Goal: Task Accomplishment & Management: Manage account settings

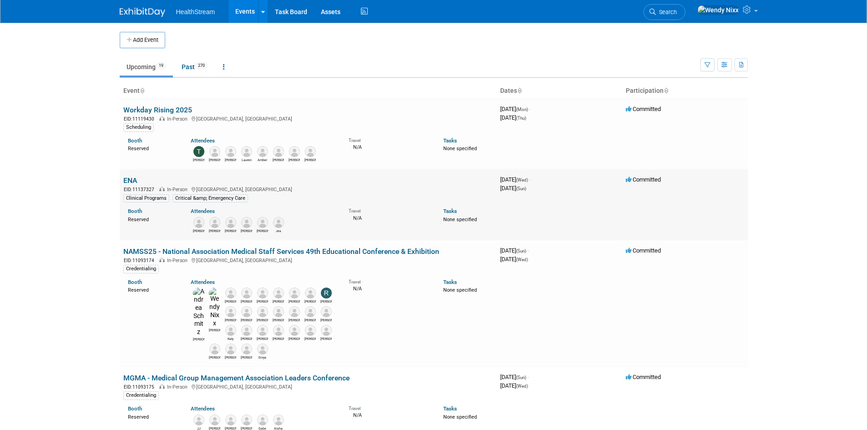
click at [136, 183] on link "ENA" at bounding box center [130, 180] width 14 height 9
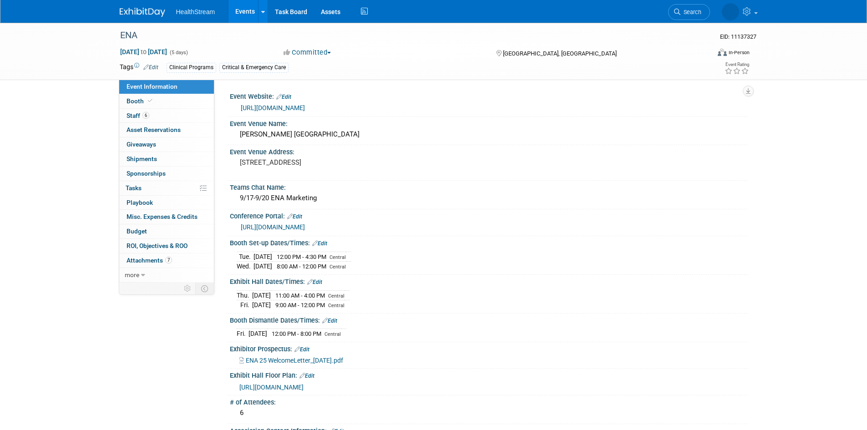
click at [305, 228] on link "https://www.enaexhibits.org/emergency-nursing-2025/exhibitor-resources/?utm_med…" at bounding box center [273, 226] width 64 height 7
click at [131, 101] on span "Booth" at bounding box center [140, 100] width 28 height 7
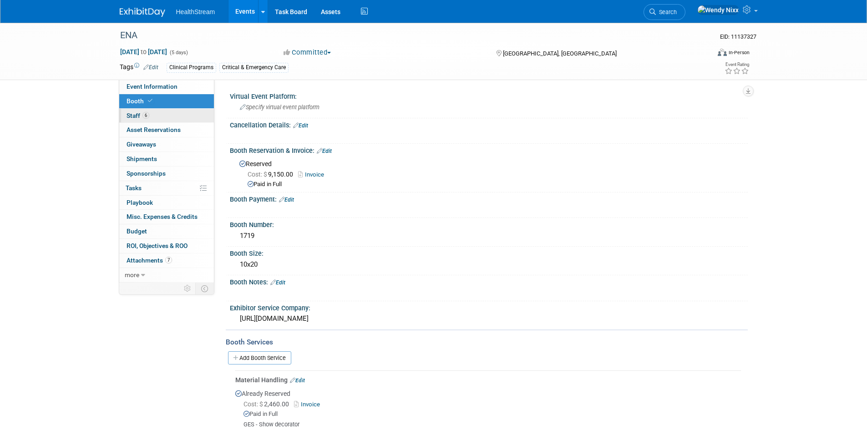
click at [132, 114] on span "Staff 6" at bounding box center [137, 115] width 23 height 7
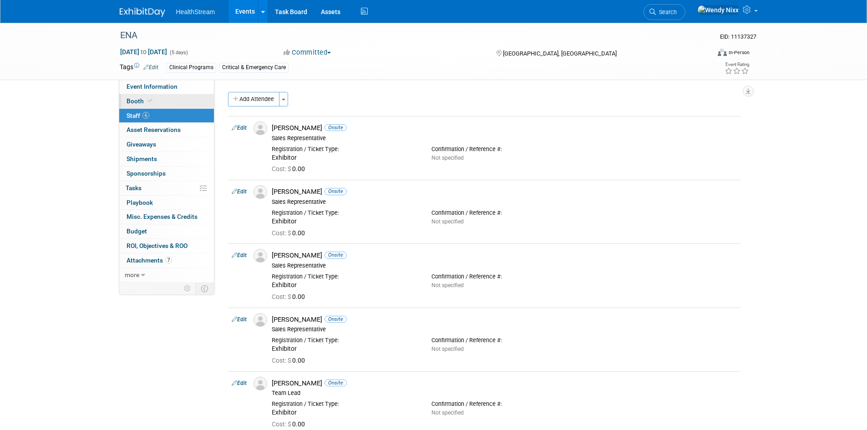
click at [133, 98] on span "Booth" at bounding box center [140, 100] width 28 height 7
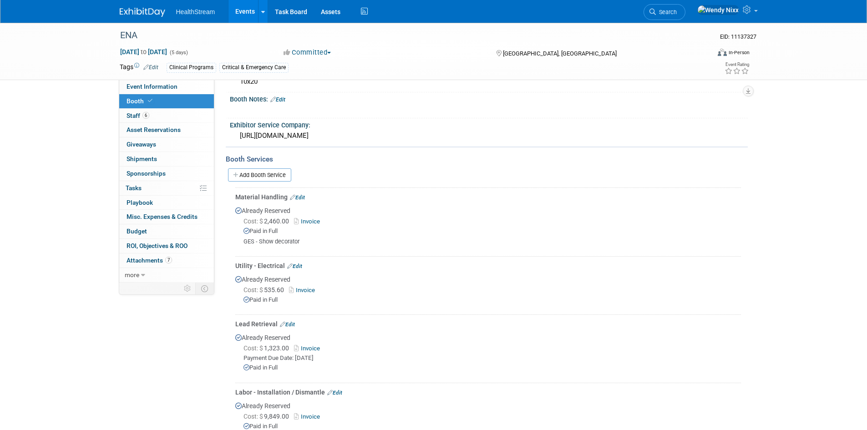
scroll to position [182, 0]
click at [142, 85] on span "Event Information" at bounding box center [151, 86] width 51 height 7
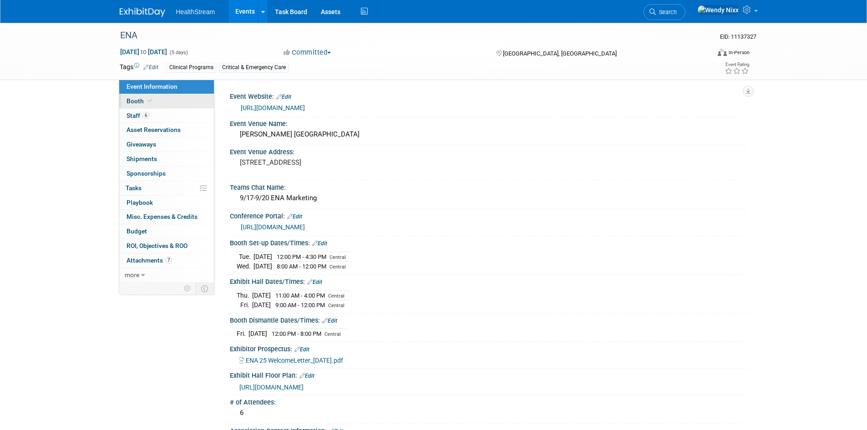
click at [135, 101] on span "Booth" at bounding box center [140, 100] width 28 height 7
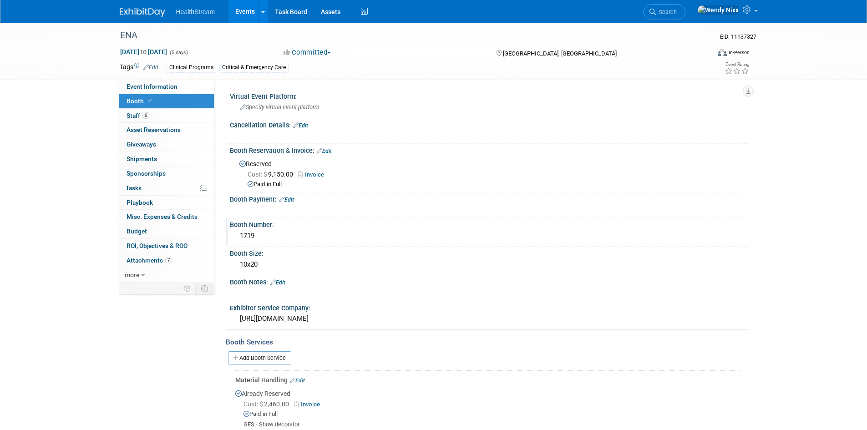
click at [254, 235] on div "1719" at bounding box center [489, 236] width 504 height 14
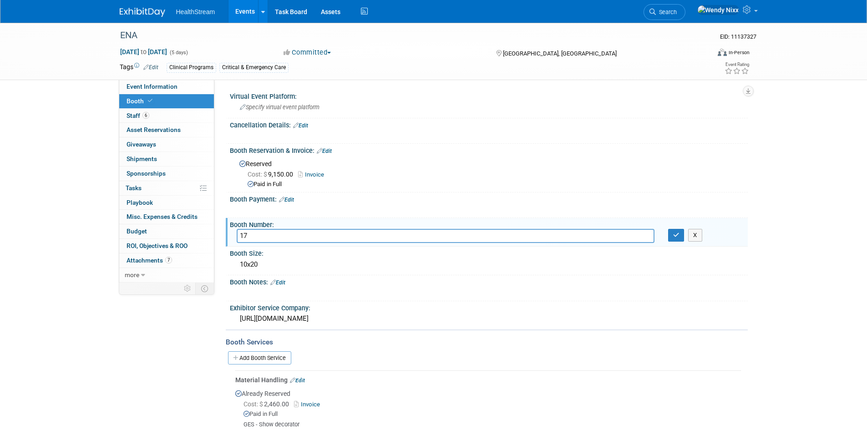
type input "1"
type input "1506"
click at [675, 236] on icon "button" at bounding box center [676, 235] width 6 height 6
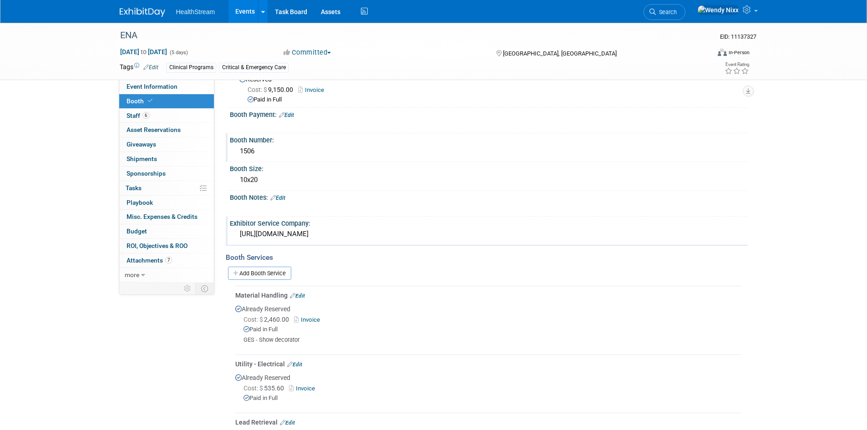
scroll to position [91, 0]
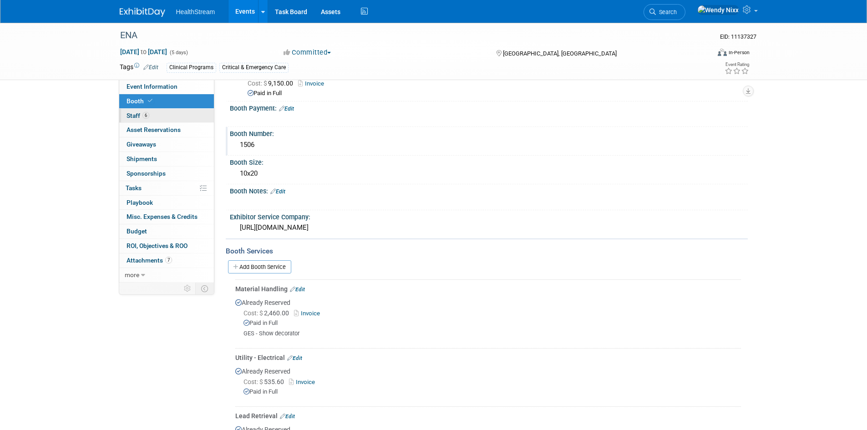
click at [136, 113] on span "Staff 6" at bounding box center [137, 115] width 23 height 7
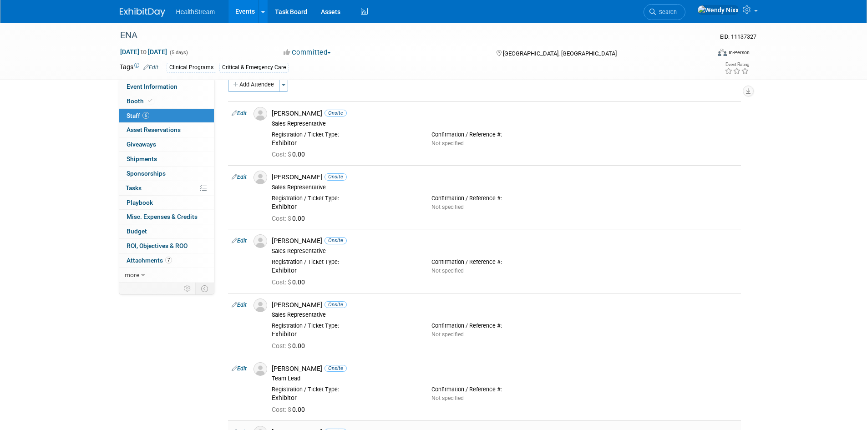
scroll to position [0, 0]
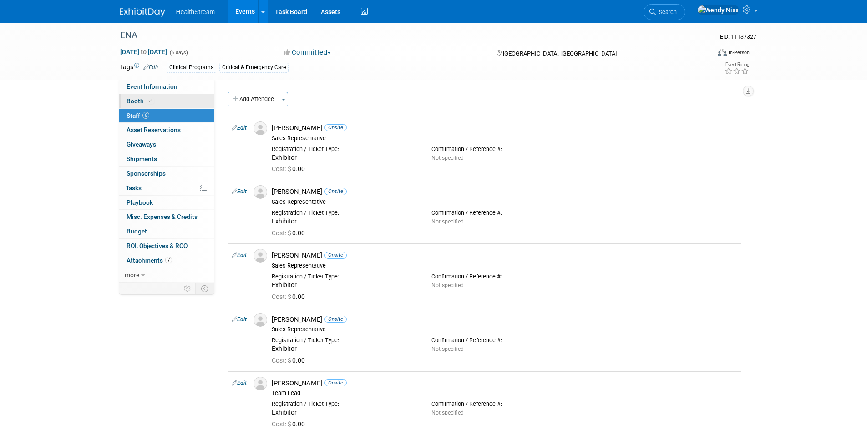
click at [138, 101] on span "Booth" at bounding box center [140, 100] width 28 height 7
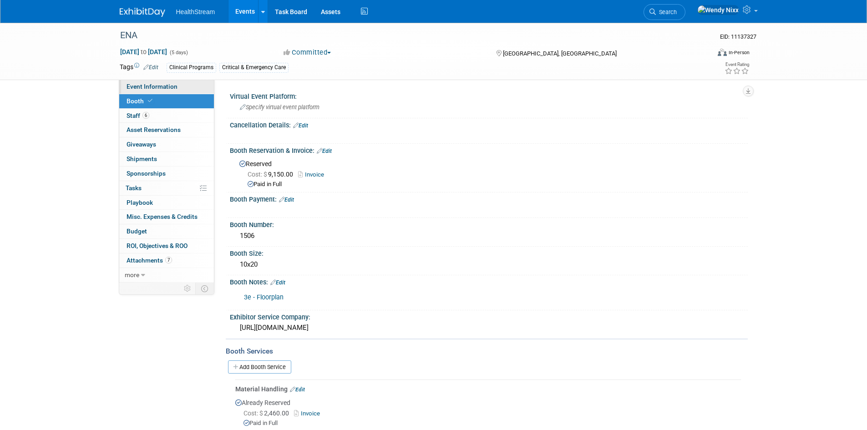
click at [170, 83] on span "Event Information" at bounding box center [151, 86] width 51 height 7
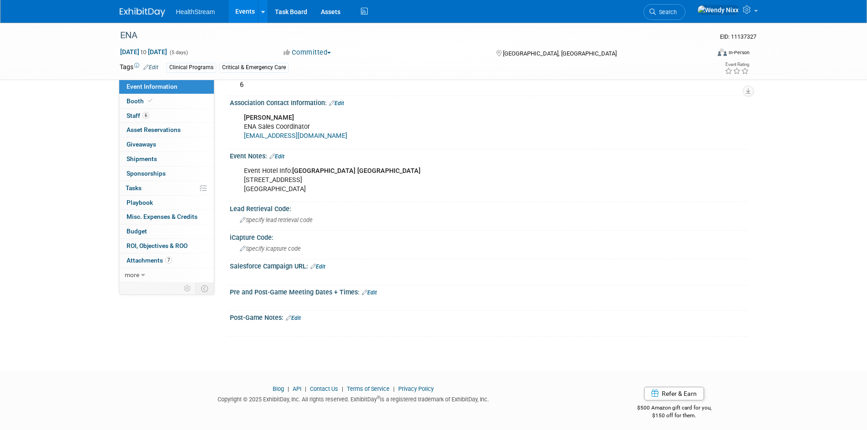
scroll to position [349, 0]
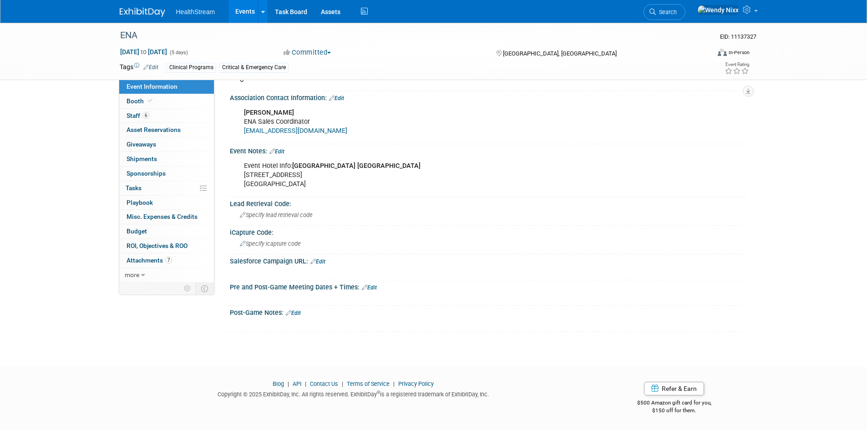
click at [321, 264] on link "Edit" at bounding box center [317, 261] width 15 height 6
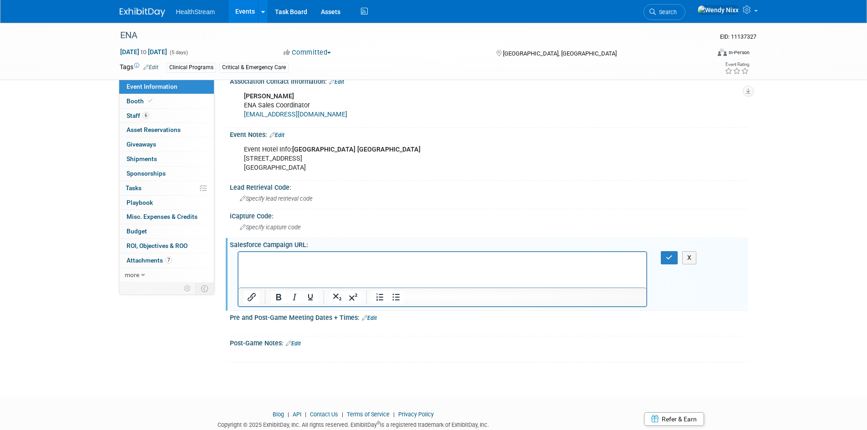
scroll to position [0, 0]
click at [133, 104] on span "Booth" at bounding box center [140, 100] width 28 height 7
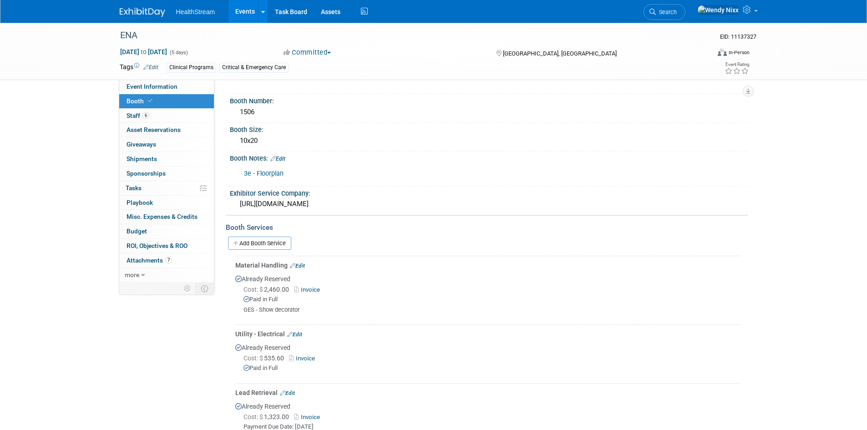
scroll to position [136, 0]
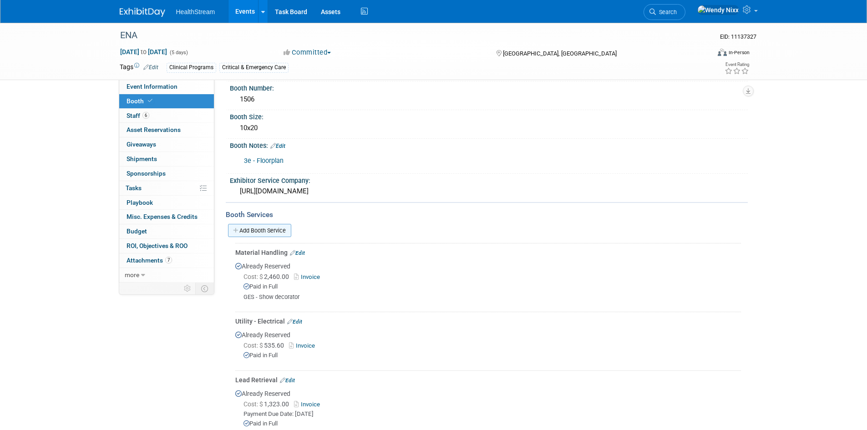
click at [285, 229] on link "Add Booth Service" at bounding box center [259, 230] width 63 height 13
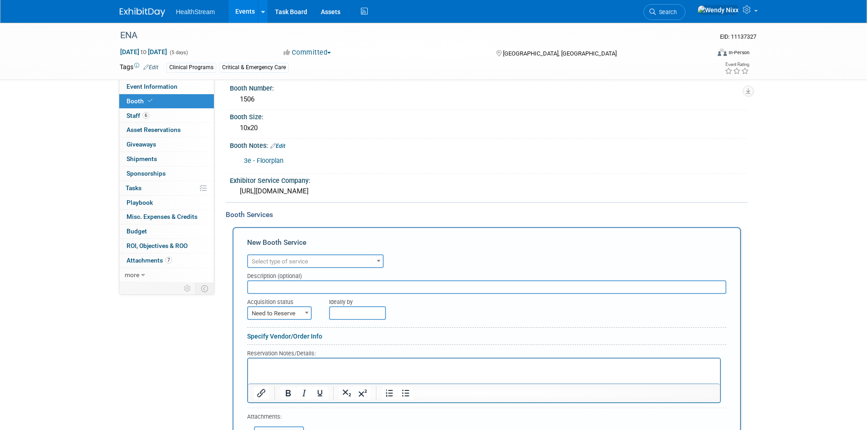
scroll to position [0, 0]
click at [318, 257] on span "Select type of service" at bounding box center [315, 261] width 135 height 13
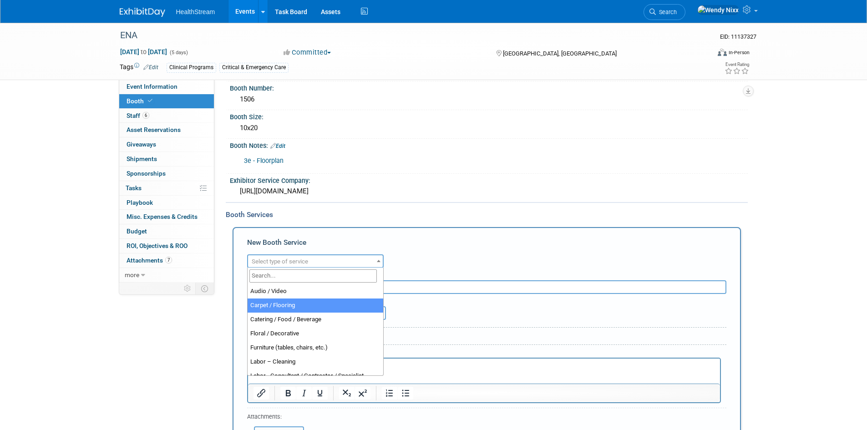
select select "4"
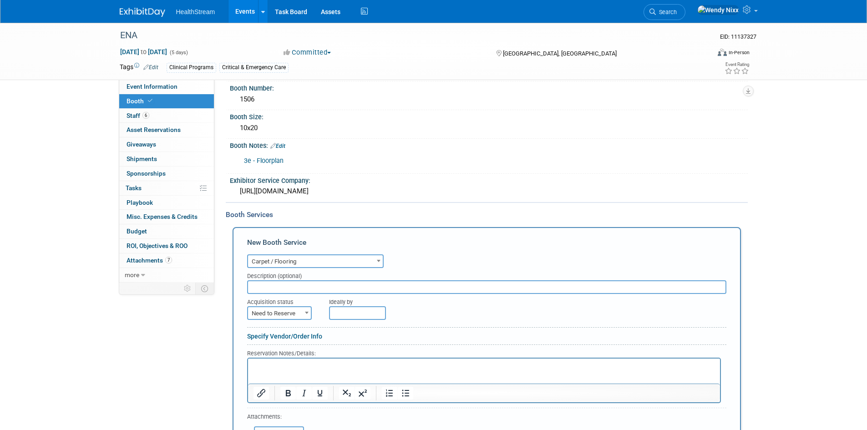
click at [291, 288] on input "text" at bounding box center [486, 287] width 479 height 14
type input "GES"
click at [299, 314] on span "Need to Reserve" at bounding box center [279, 313] width 63 height 13
select select "2"
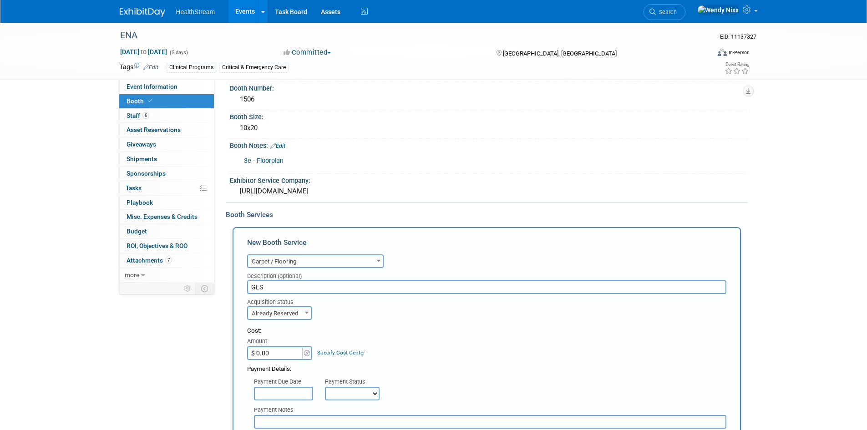
click at [289, 346] on input "$ 0.00" at bounding box center [275, 353] width 57 height 14
type input "$ 1,693.16"
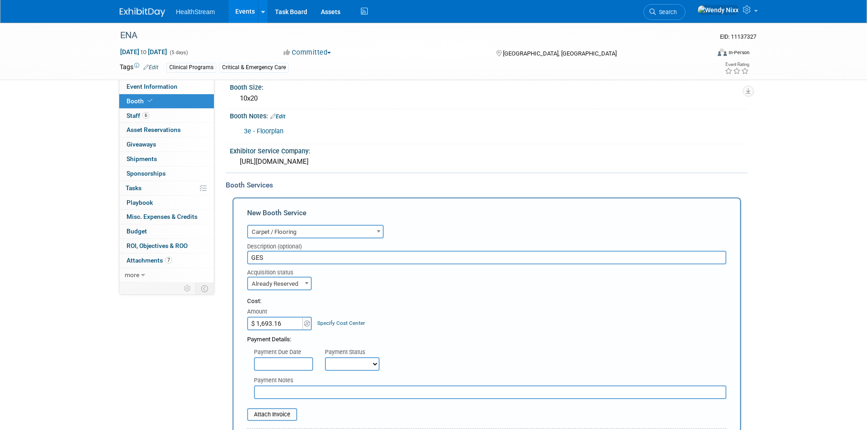
scroll to position [182, 0]
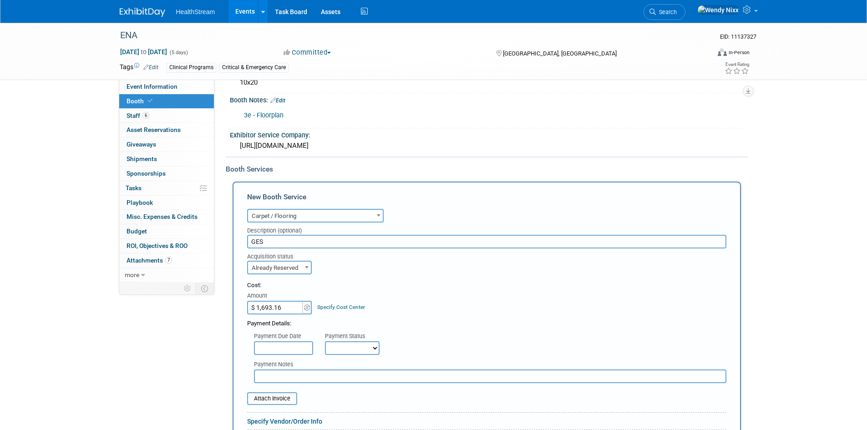
click at [364, 348] on select "Not Paid Yet Partially Paid Paid in Full" at bounding box center [352, 348] width 55 height 14
click at [429, 333] on div "Payment Due Date Payment Status Not Paid Yet Partially Paid Paid in Full Next P…" at bounding box center [486, 341] width 493 height 27
click at [403, 341] on div "Payment Due Date Payment Status Not Paid Yet Partially Paid Paid in Full Next P…" at bounding box center [486, 341] width 493 height 27
click at [280, 378] on input "text" at bounding box center [490, 376] width 472 height 14
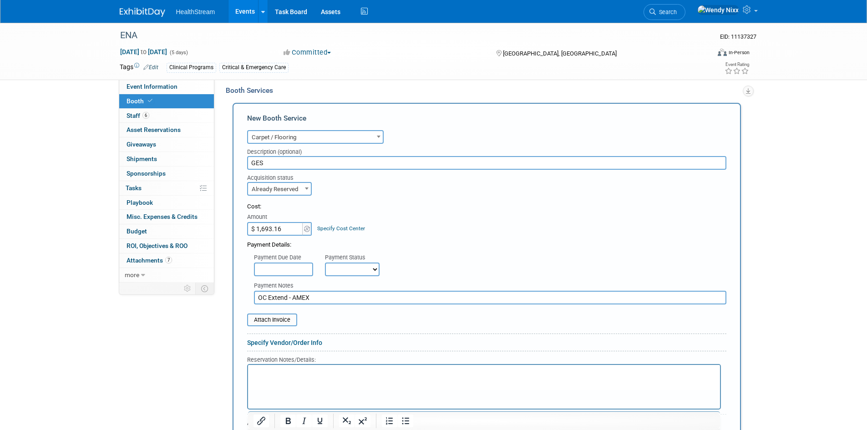
scroll to position [318, 0]
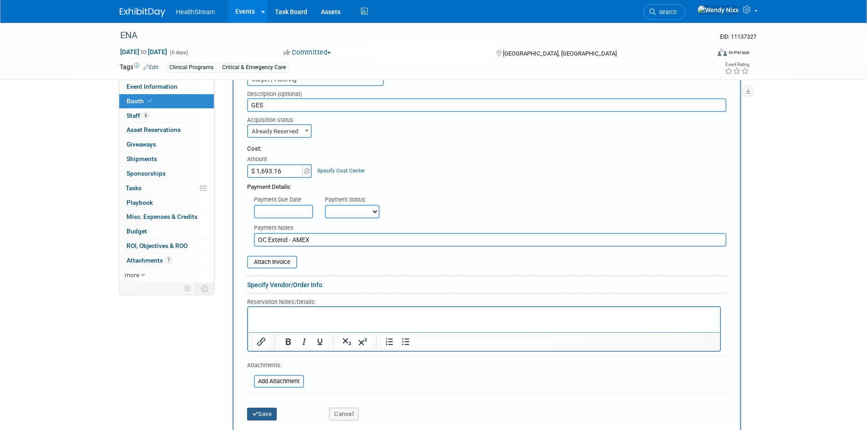
type input "OC Extend - AMEX"
click at [263, 413] on button "Save" at bounding box center [262, 414] width 30 height 13
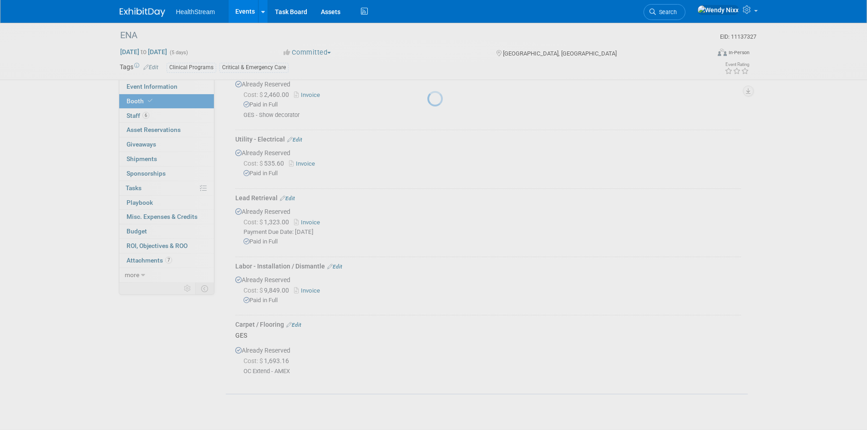
scroll to position [379, 0]
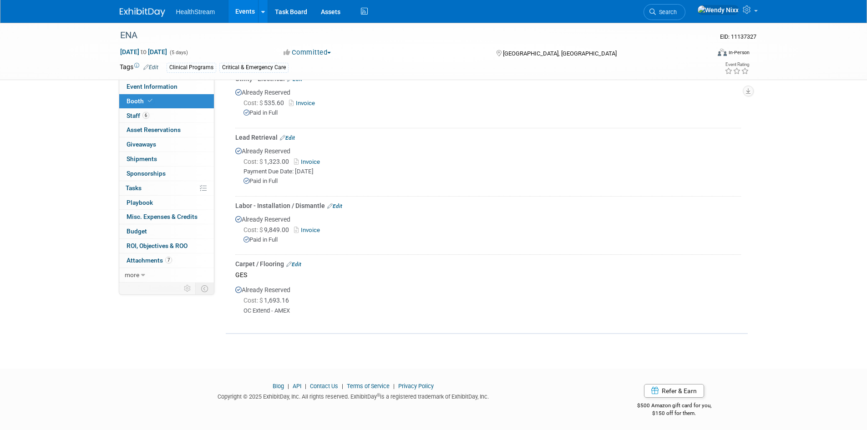
click at [243, 10] on link "Events" at bounding box center [244, 11] width 33 height 23
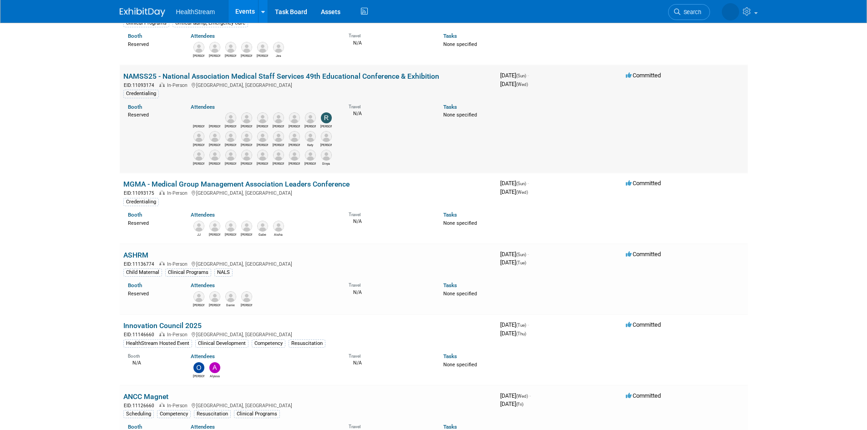
scroll to position [182, 0]
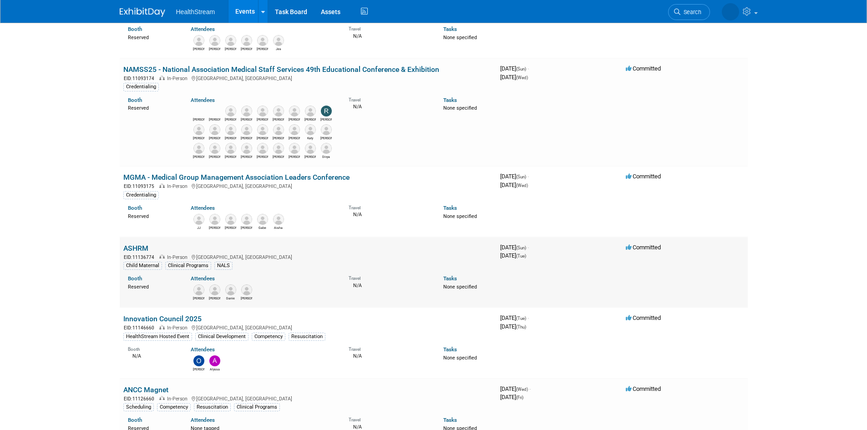
click at [137, 247] on link "ASHRM" at bounding box center [135, 248] width 25 height 9
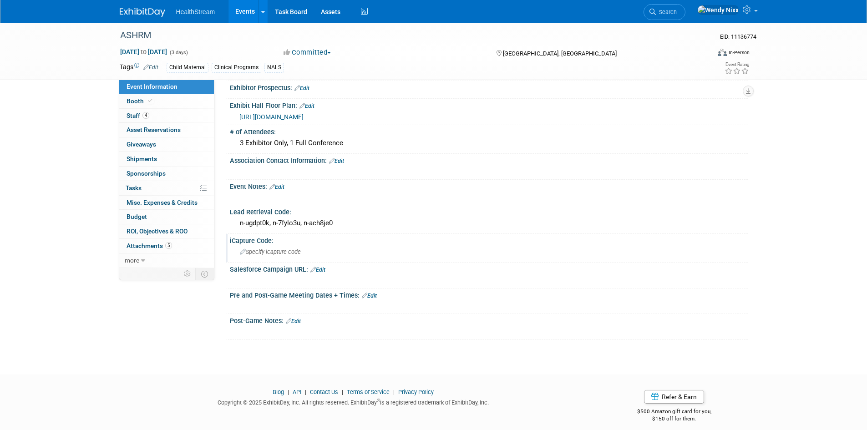
scroll to position [273, 0]
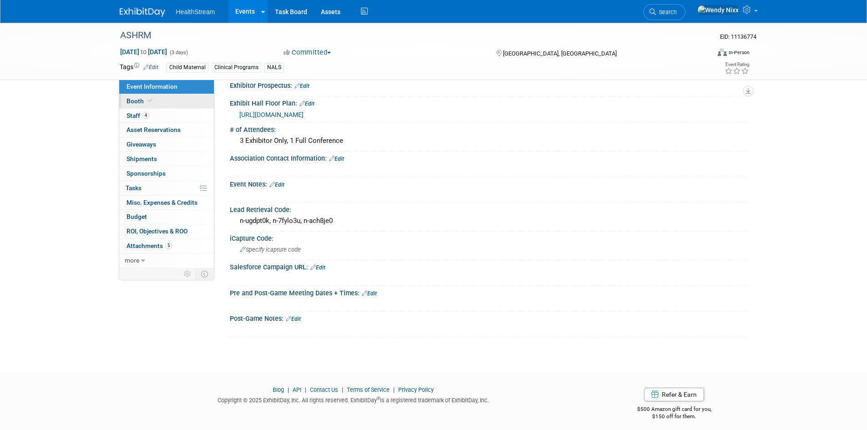
click at [135, 96] on link "Booth" at bounding box center [166, 101] width 95 height 14
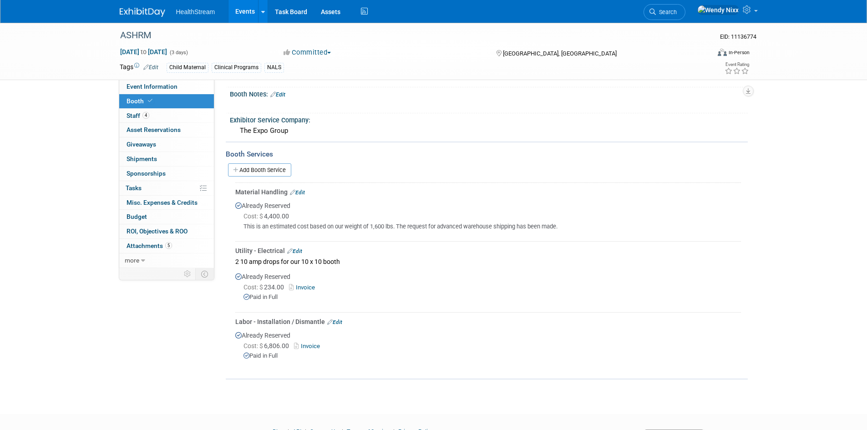
scroll to position [182, 0]
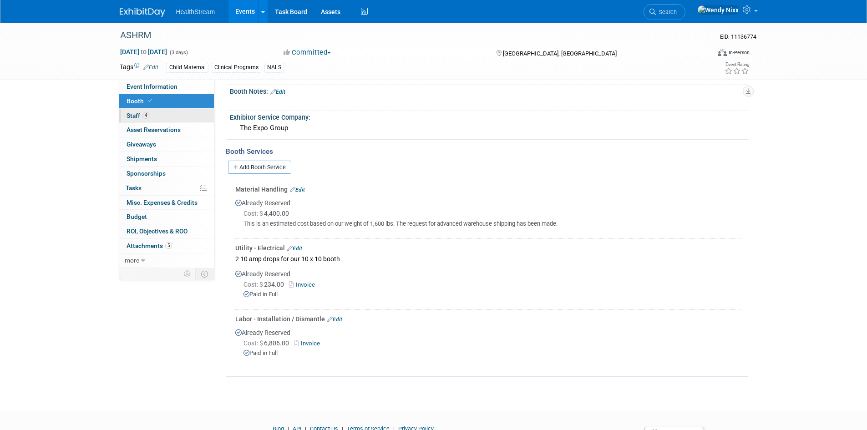
click at [133, 114] on span "Staff 4" at bounding box center [137, 115] width 23 height 7
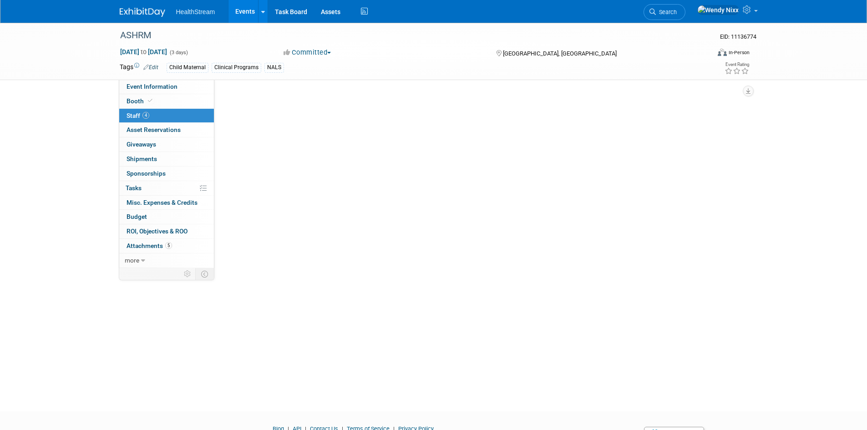
scroll to position [0, 0]
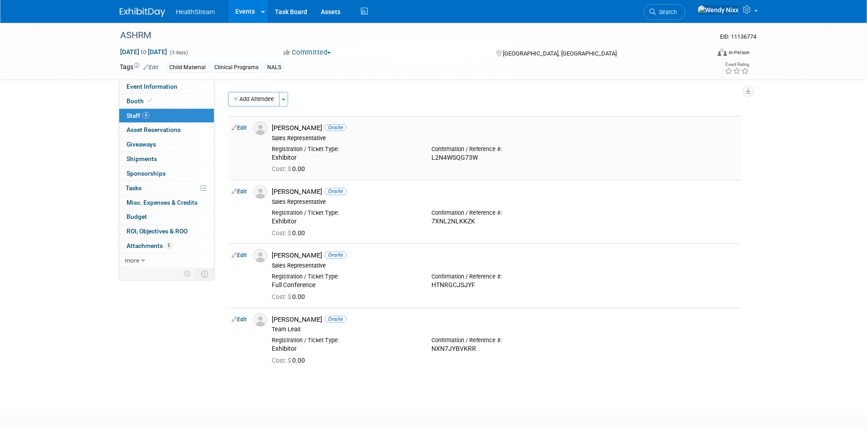
click at [241, 129] on link "Edit" at bounding box center [239, 128] width 15 height 6
select select "790ca175-142a-4377-bc32-dd7207241dee"
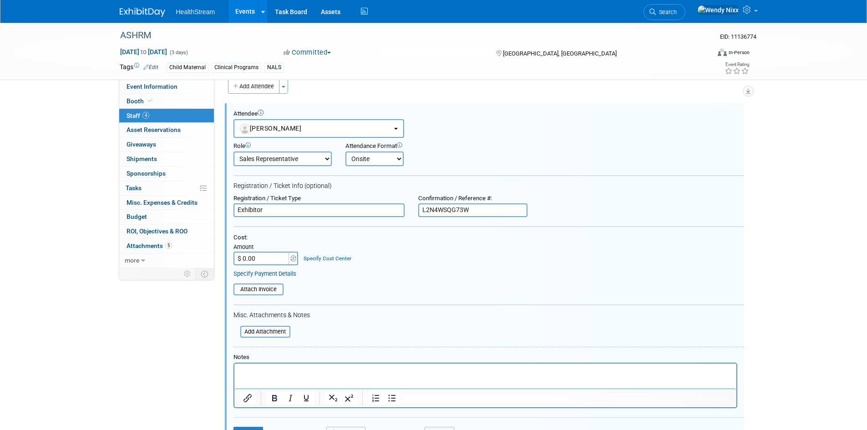
click at [262, 368] on p "Rich Text Area. Press ALT-0 for help." at bounding box center [484, 371] width 491 height 9
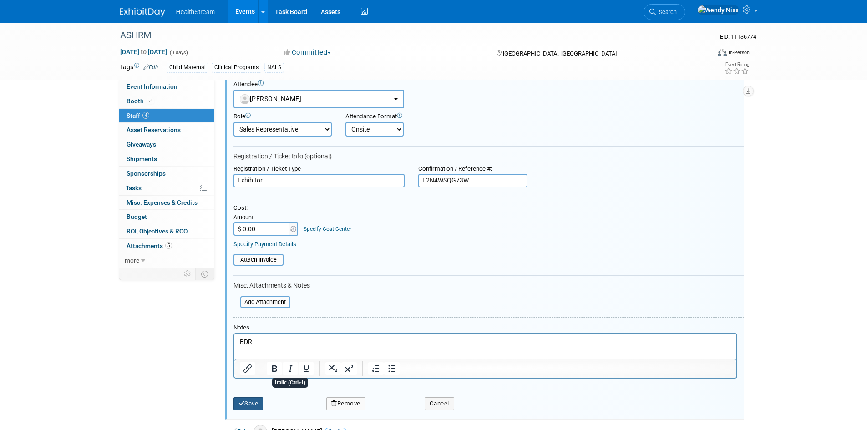
scroll to position [58, 0]
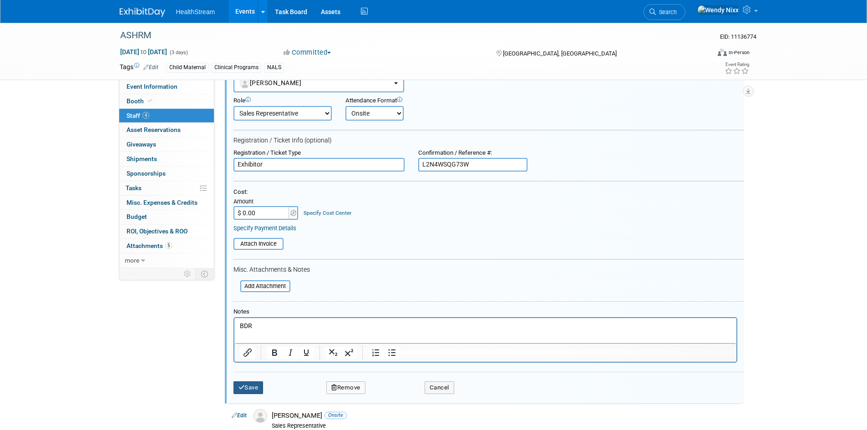
click at [252, 384] on button "Save" at bounding box center [248, 387] width 30 height 13
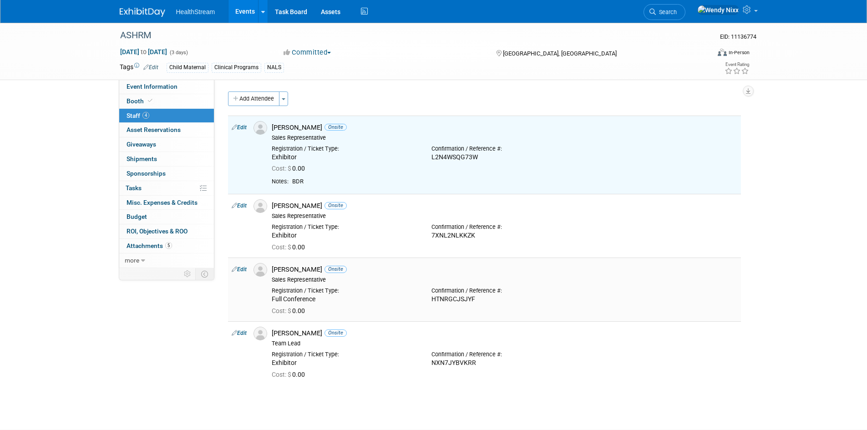
scroll to position [0, 0]
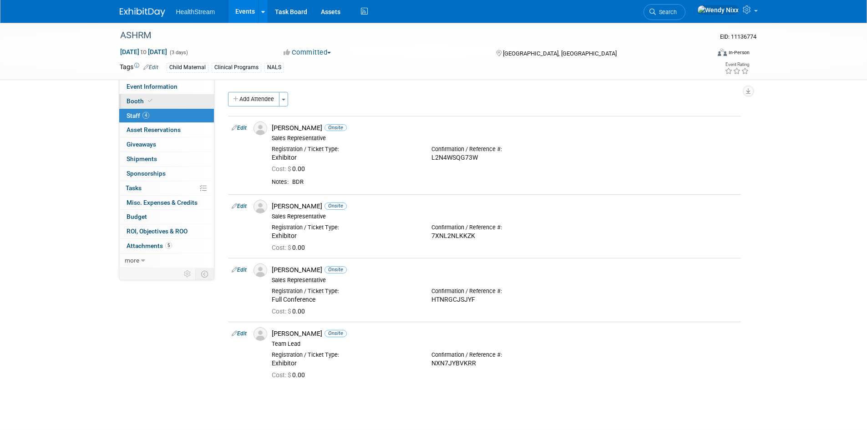
click at [151, 105] on link "Booth" at bounding box center [166, 101] width 95 height 14
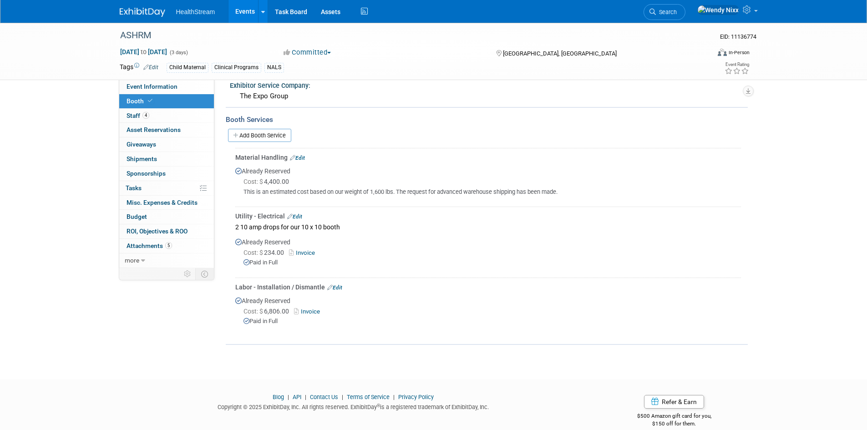
scroll to position [225, 0]
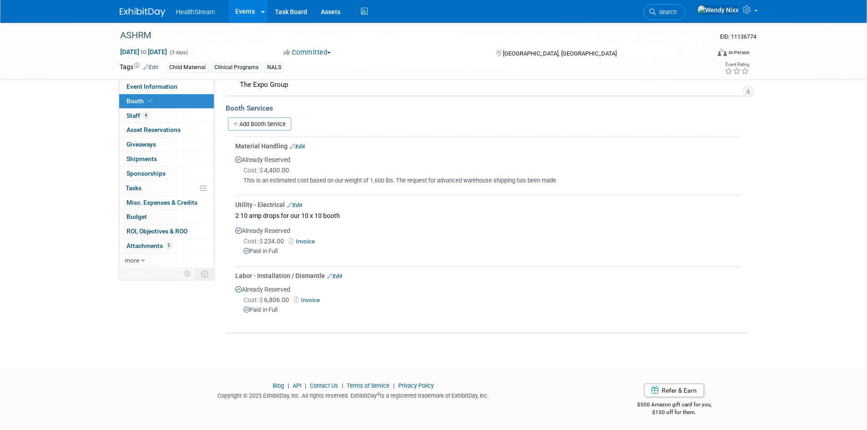
click at [340, 273] on link "Edit" at bounding box center [334, 276] width 15 height 6
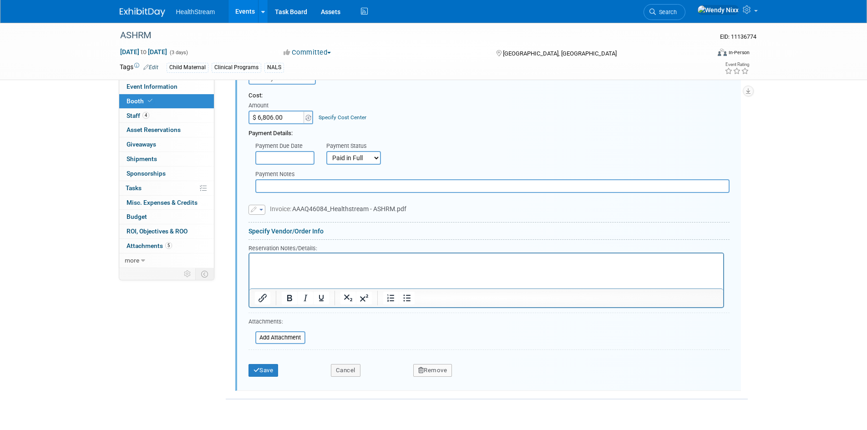
scroll to position [505, 0]
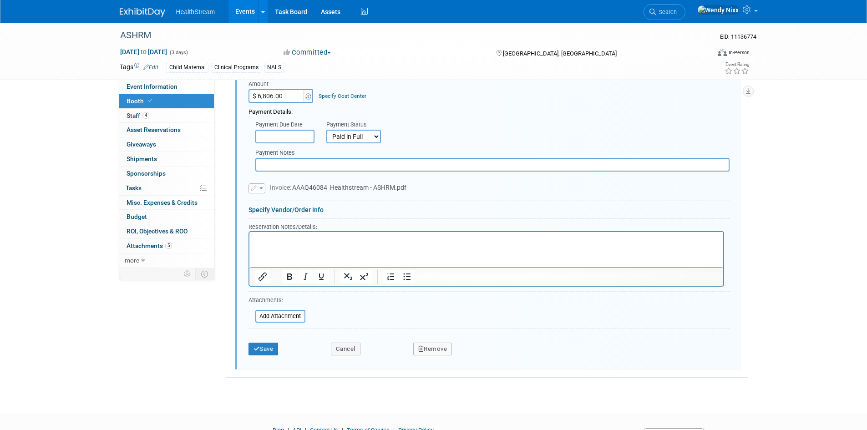
click at [267, 240] on p "Rich Text Area. Press ALT-0 for help." at bounding box center [485, 239] width 463 height 9
click at [265, 350] on button "Save" at bounding box center [263, 349] width 30 height 13
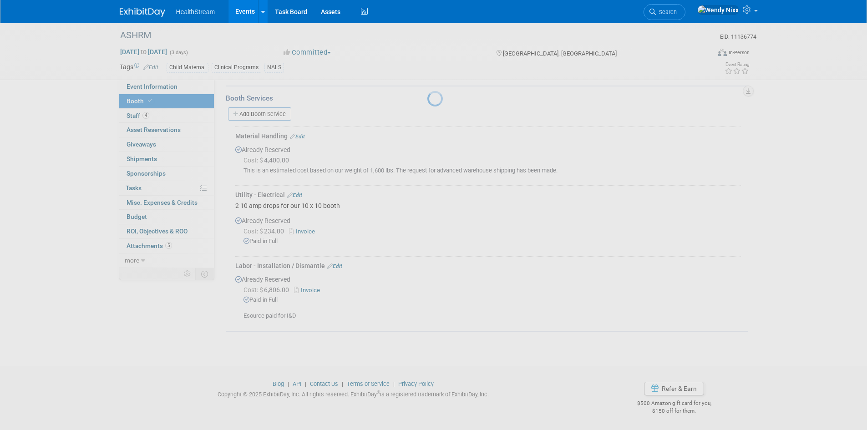
scroll to position [234, 0]
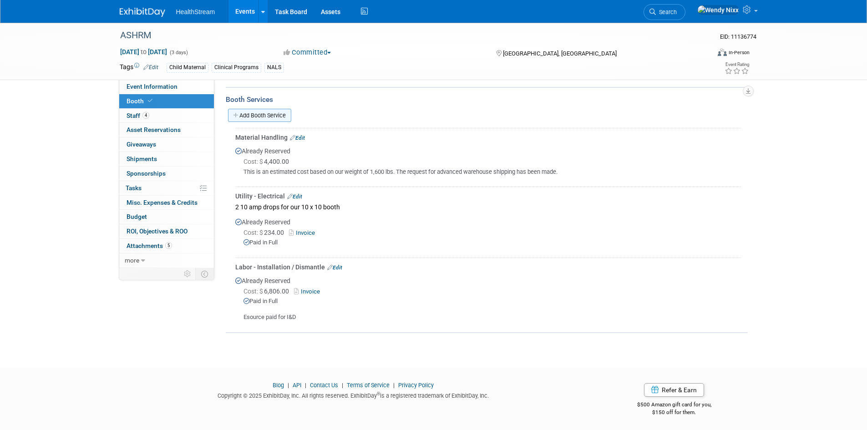
click at [278, 113] on link "Add Booth Service" at bounding box center [259, 115] width 63 height 13
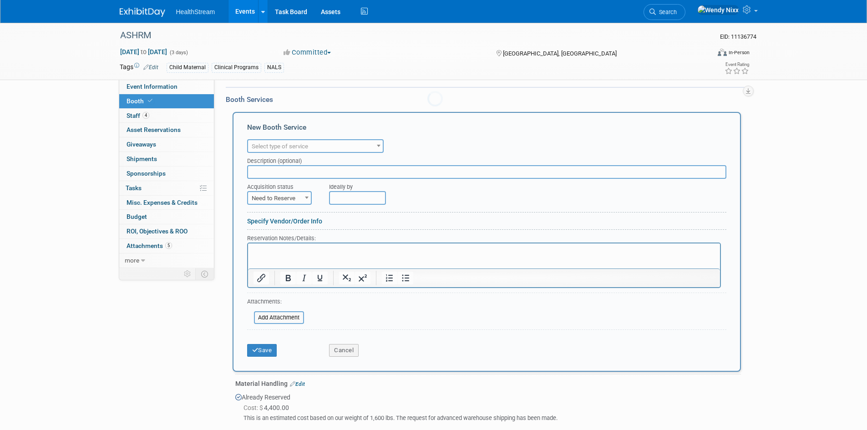
scroll to position [0, 0]
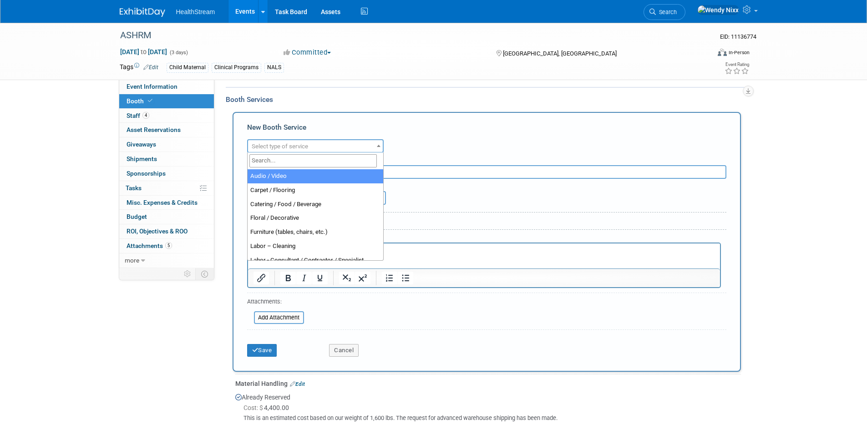
click at [297, 143] on span "Select type of service" at bounding box center [280, 146] width 56 height 7
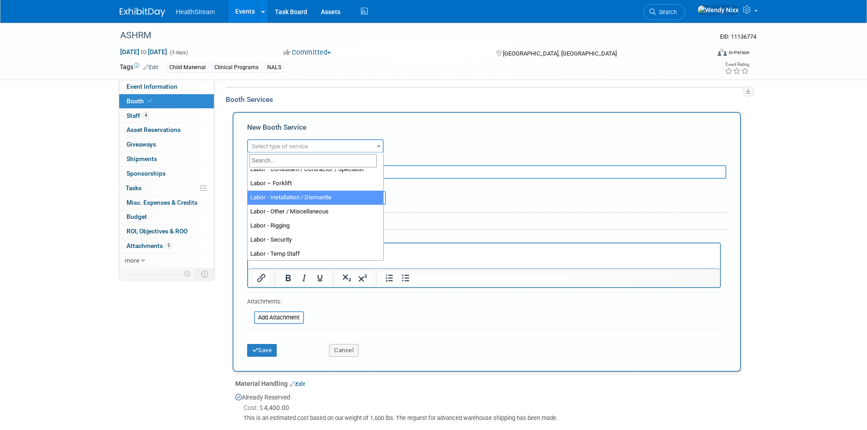
scroll to position [136, 0]
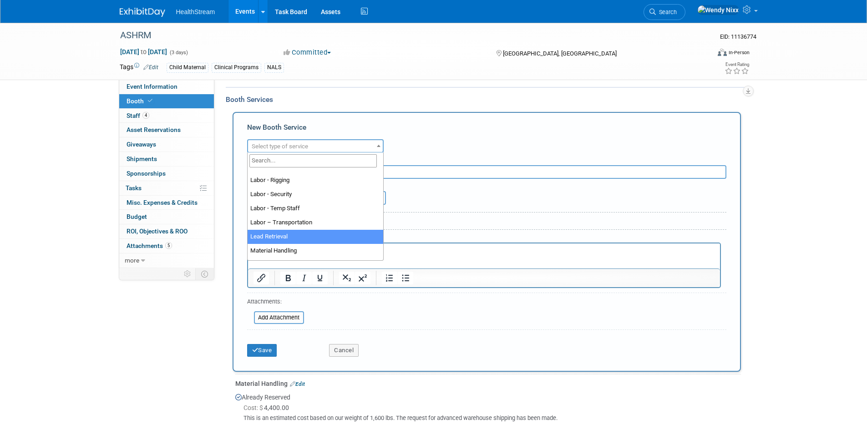
select select "7"
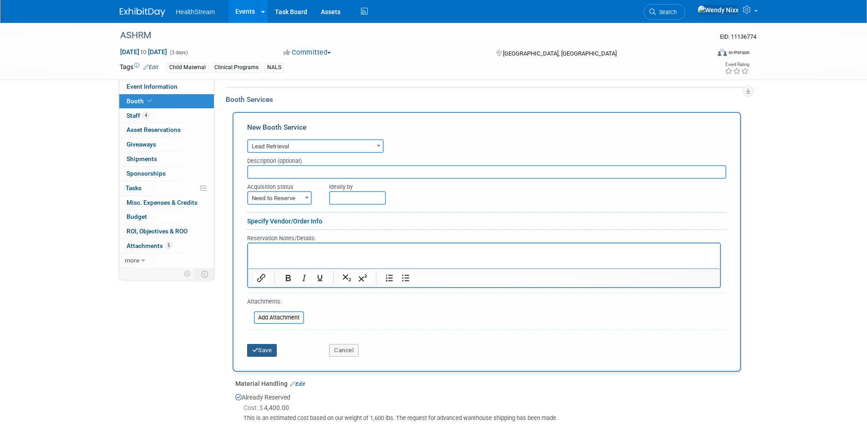
click at [262, 348] on button "Save" at bounding box center [262, 350] width 30 height 13
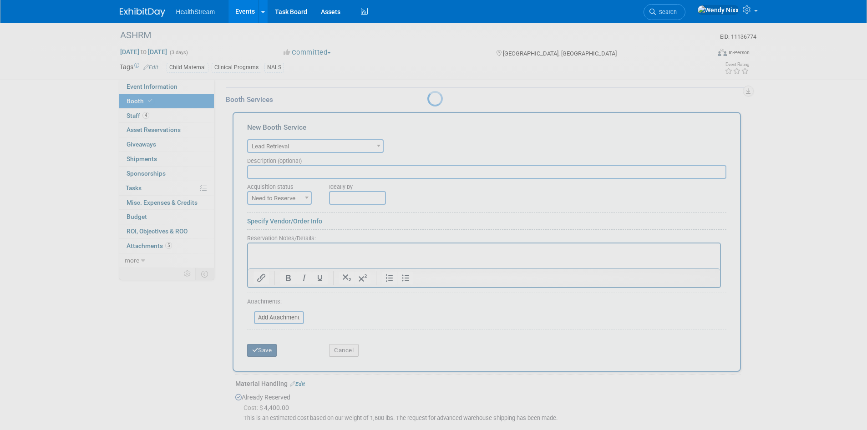
scroll to position [280, 0]
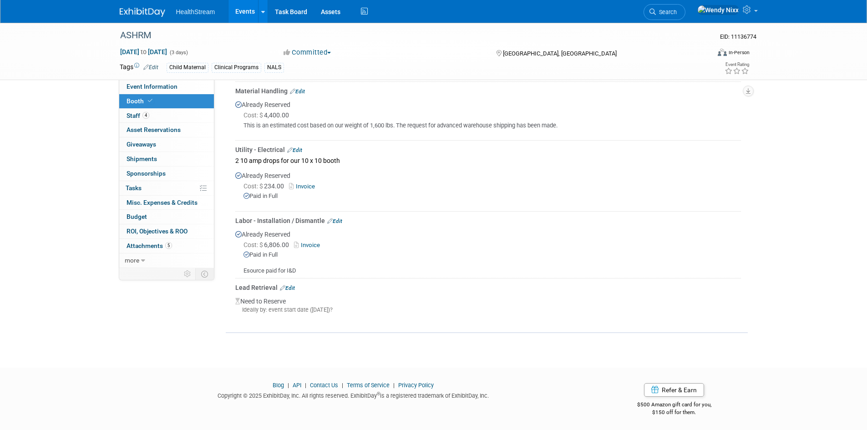
click at [292, 287] on link "Edit" at bounding box center [287, 288] width 15 height 6
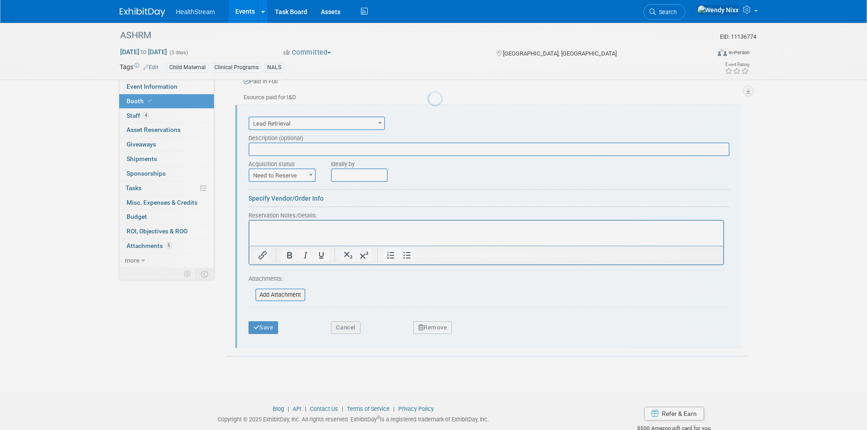
scroll to position [0, 0]
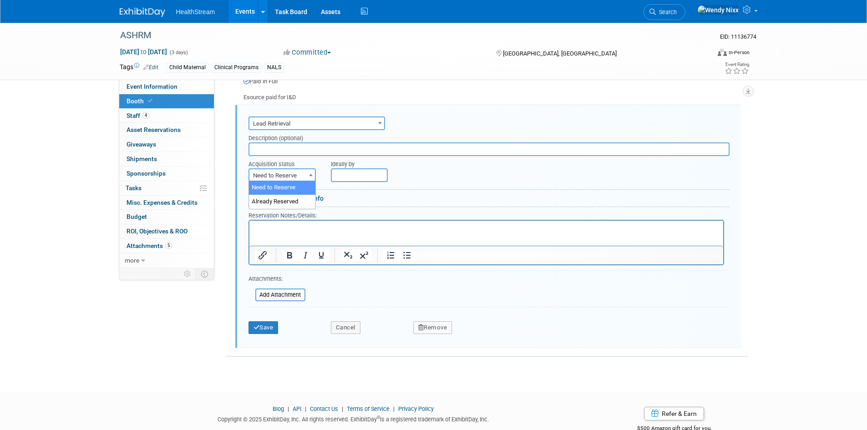
click at [307, 173] on span at bounding box center [310, 175] width 9 height 12
select select "2"
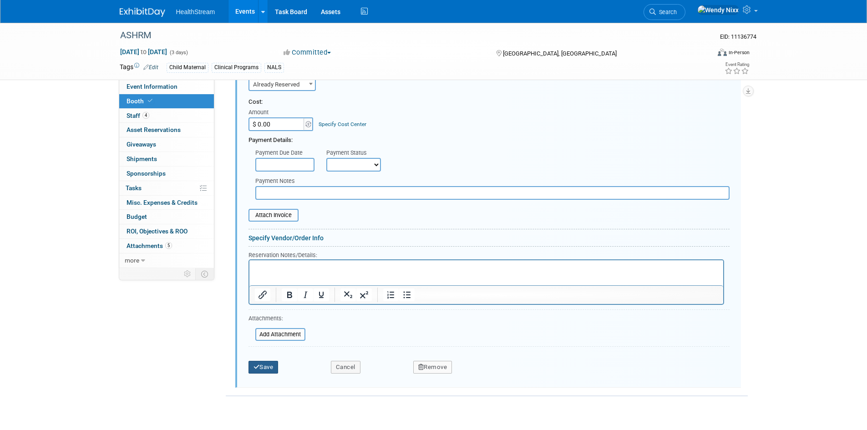
click at [267, 365] on button "Save" at bounding box center [263, 367] width 30 height 13
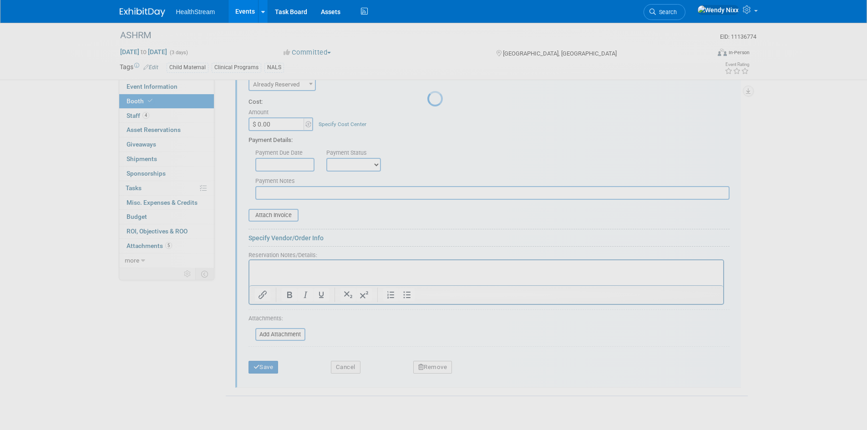
scroll to position [283, 0]
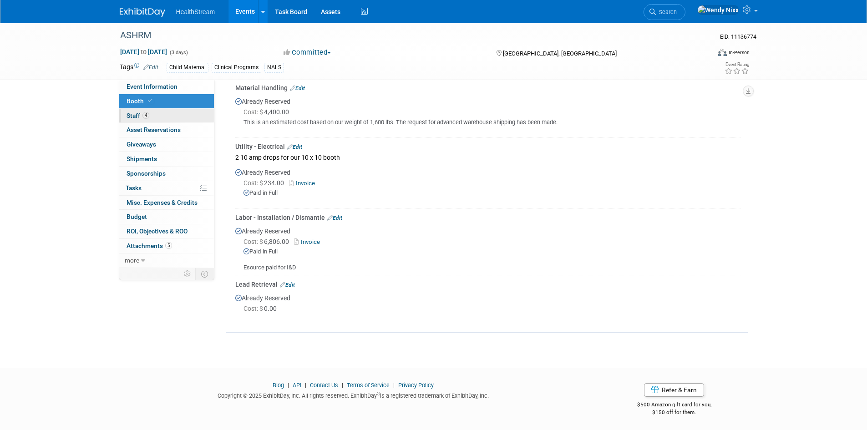
click at [137, 116] on span "Staff 4" at bounding box center [137, 115] width 23 height 7
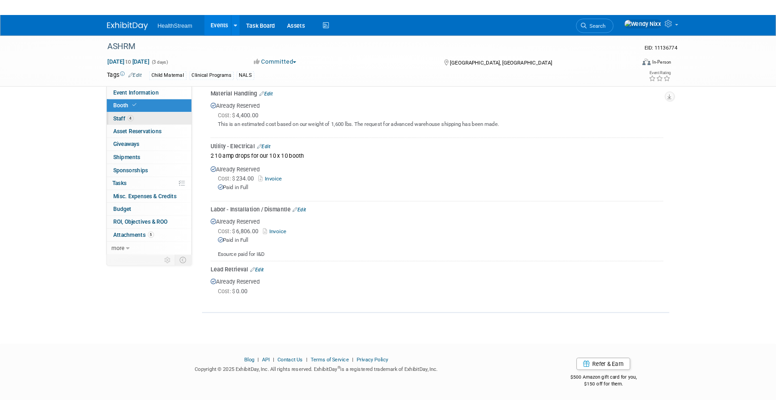
scroll to position [0, 0]
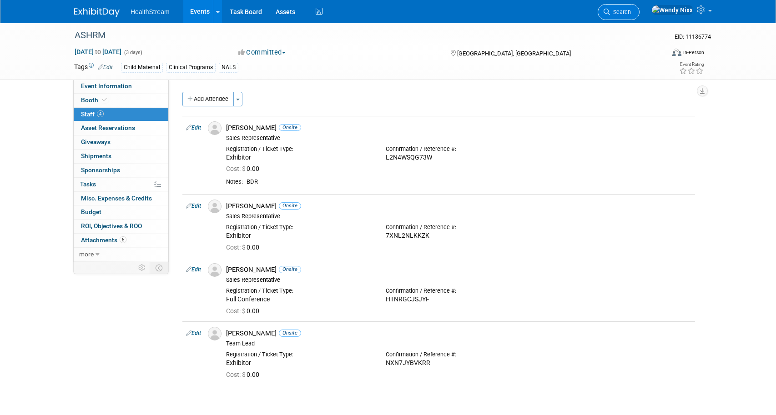
click at [631, 15] on span "Search" at bounding box center [620, 12] width 21 height 7
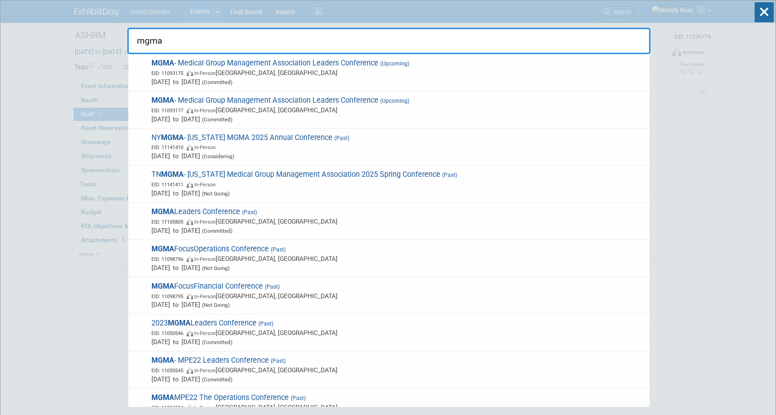
type input "mgma"
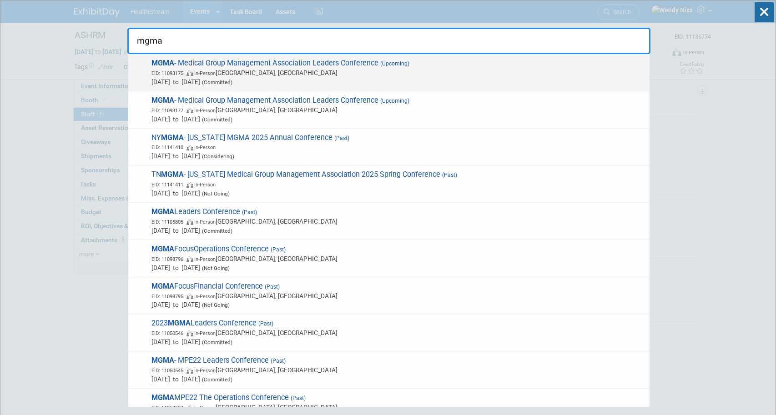
click at [231, 66] on span "MGMA - Medical Group Management Association Leaders Conference (Upcoming) EID: …" at bounding box center [397, 73] width 496 height 28
